Goal: Information Seeking & Learning: Learn about a topic

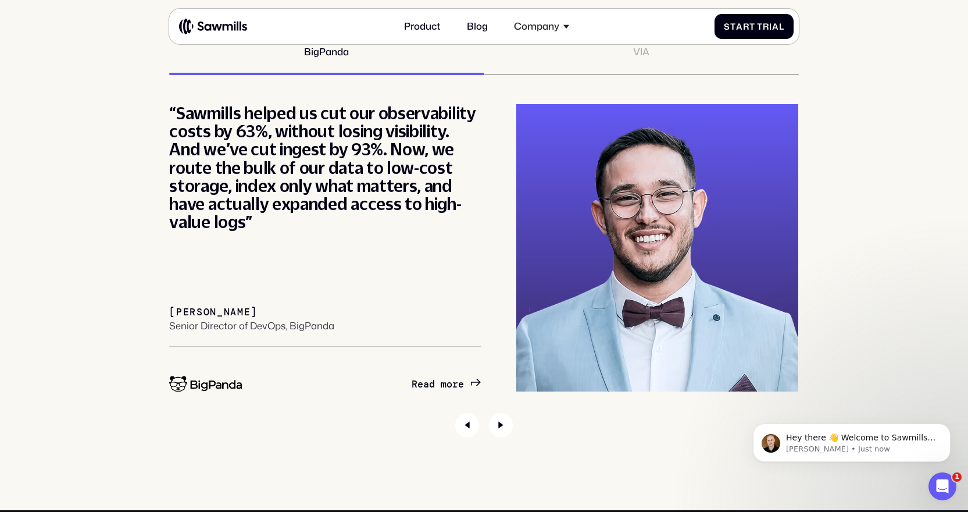
scroll to position [4498, 0]
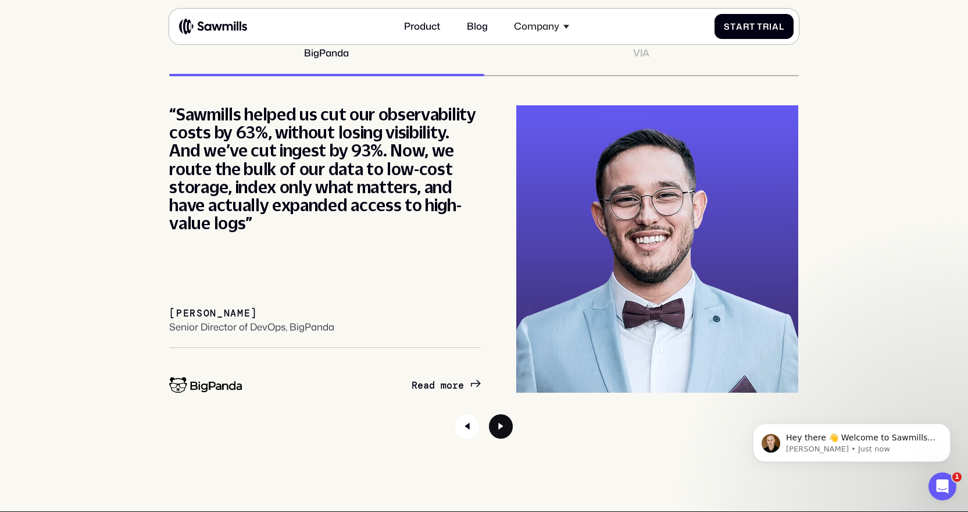
click at [498, 429] on icon "Next slide" at bounding box center [500, 426] width 5 height 7
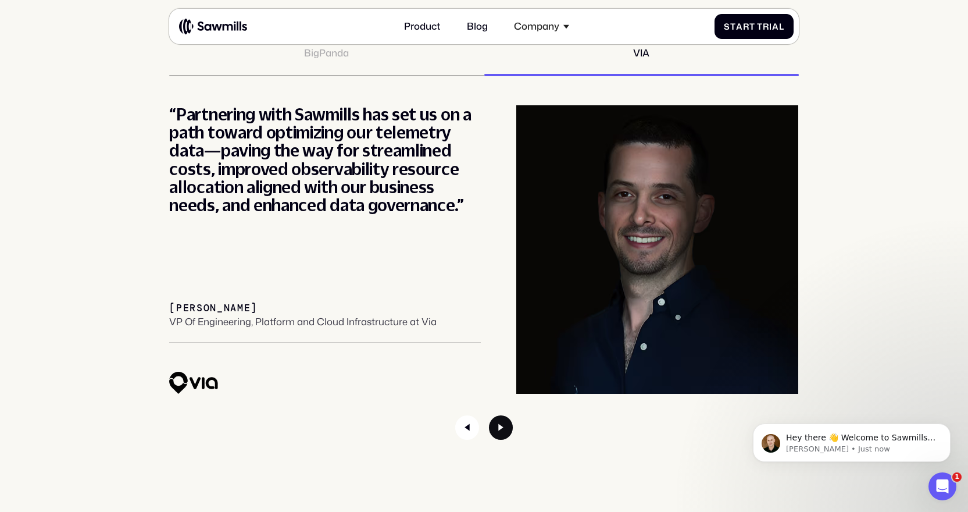
click at [498, 429] on icon "Next slide" at bounding box center [500, 427] width 5 height 7
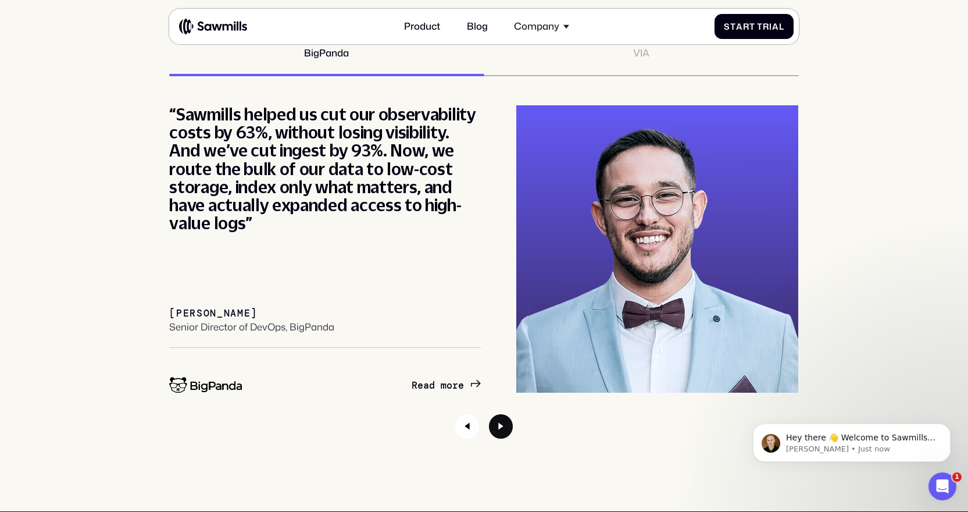
click at [498, 429] on icon "Next slide" at bounding box center [501, 426] width 24 height 24
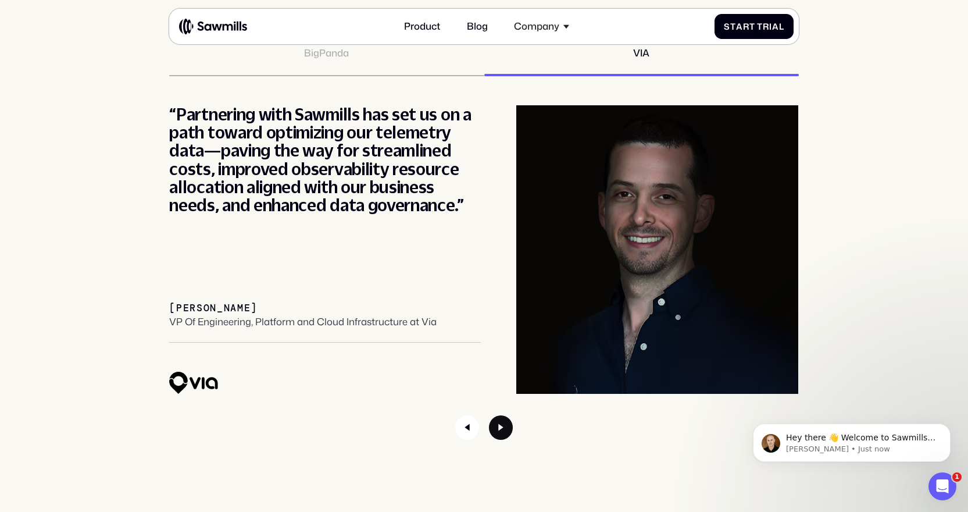
click at [498, 429] on icon "Next slide" at bounding box center [501, 427] width 24 height 24
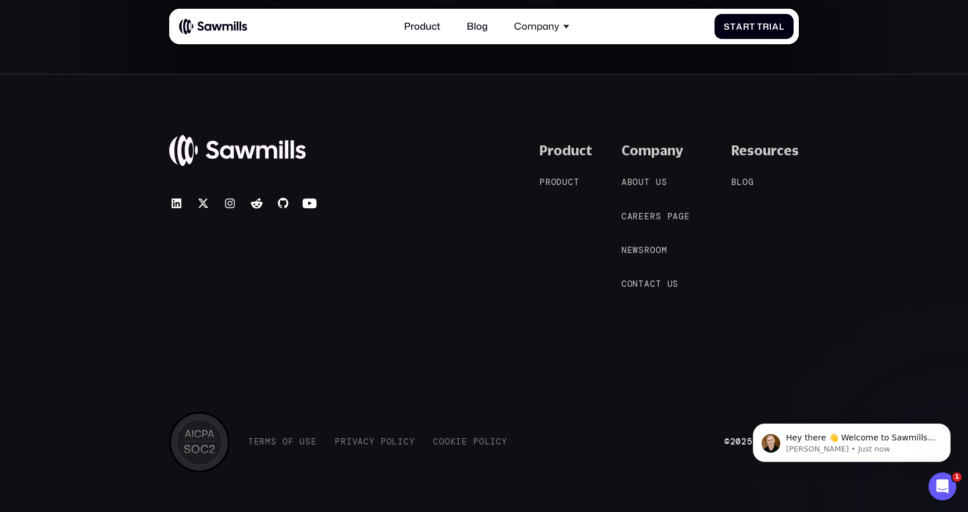
scroll to position [5506, 0]
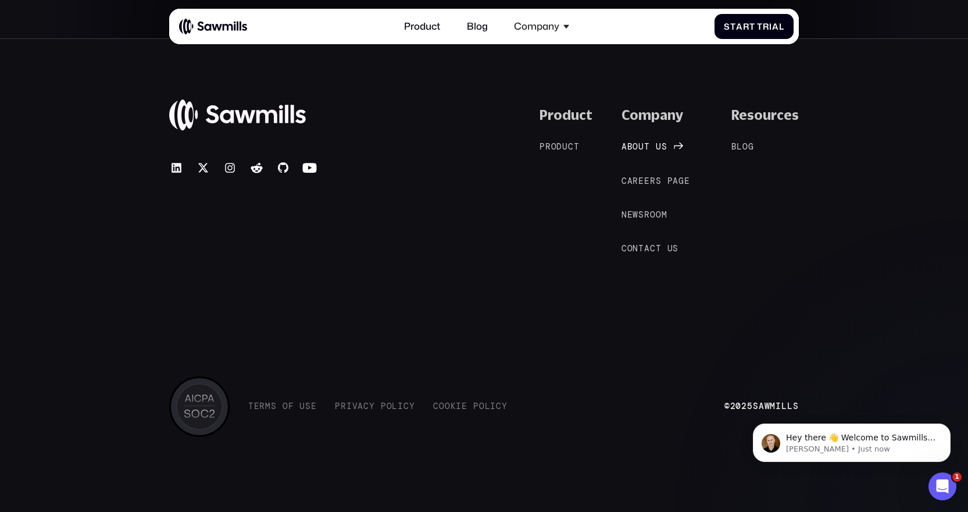
click at [644, 149] on span "u" at bounding box center [642, 147] width 6 height 10
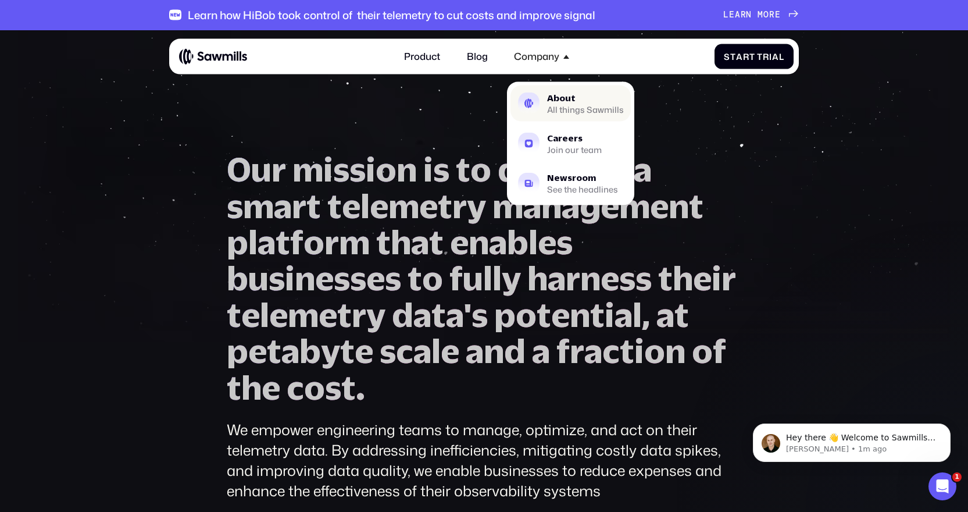
click at [548, 101] on div "About" at bounding box center [585, 98] width 77 height 9
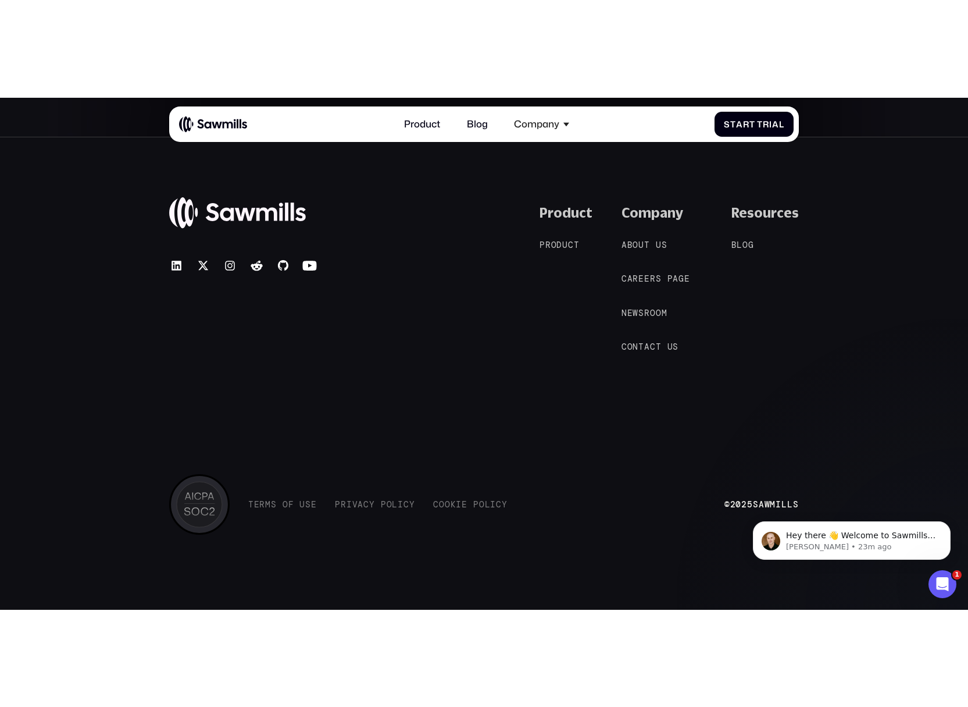
scroll to position [2121, 0]
